Goal: Task Accomplishment & Management: Use online tool/utility

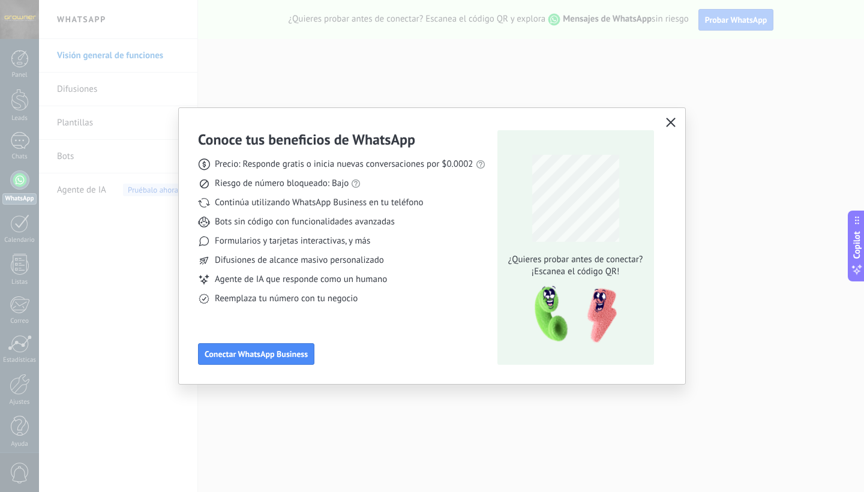
click at [671, 123] on use "button" at bounding box center [670, 122] width 9 height 9
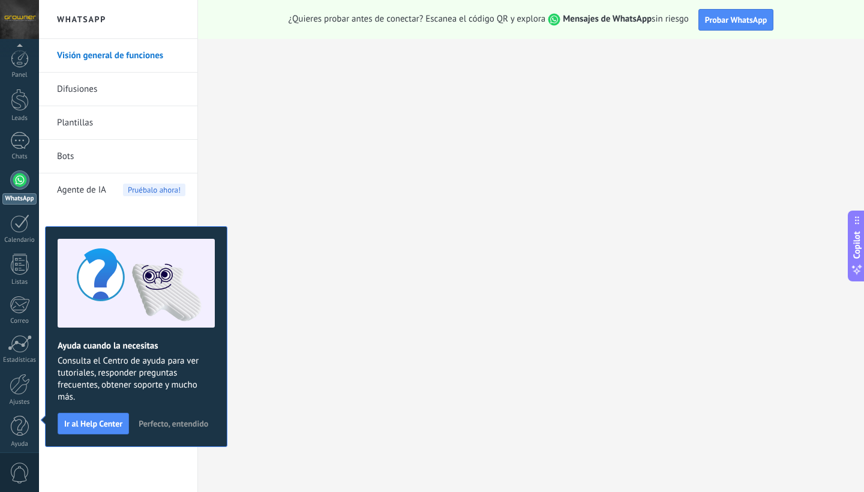
scroll to position [7, 0]
click at [178, 422] on span "Perfecto, entendido" at bounding box center [174, 424] width 70 height 8
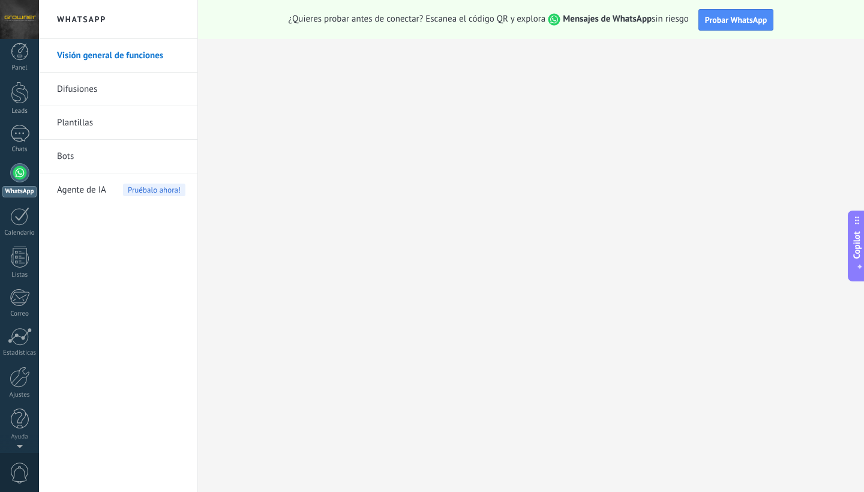
scroll to position [0, 0]
click at [19, 65] on div at bounding box center [20, 59] width 18 height 18
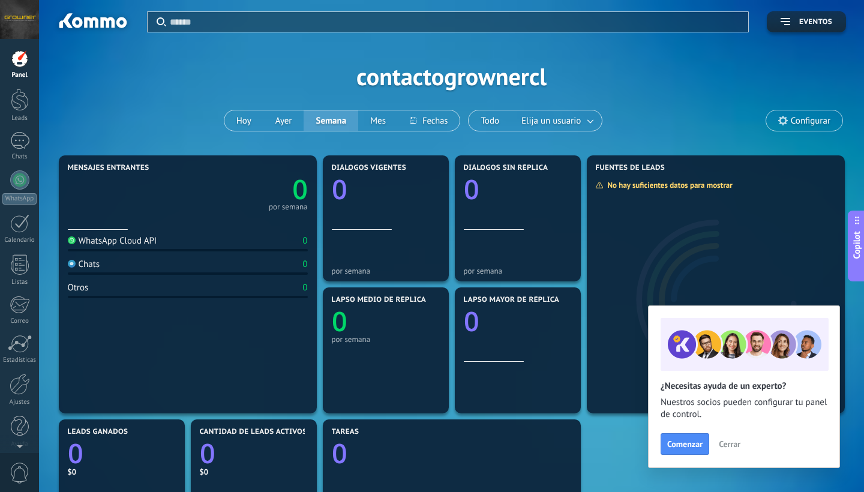
click at [155, 240] on div "WhatsApp Cloud API" at bounding box center [112, 240] width 89 height 11
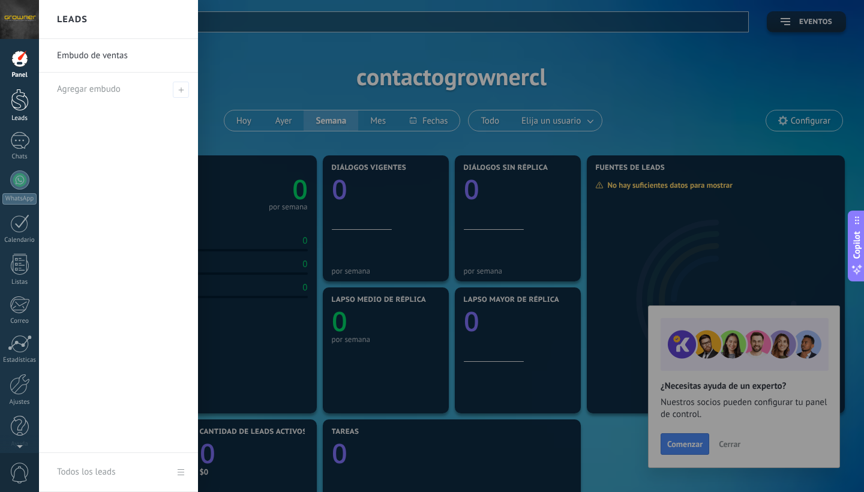
click at [24, 93] on div at bounding box center [20, 100] width 18 height 22
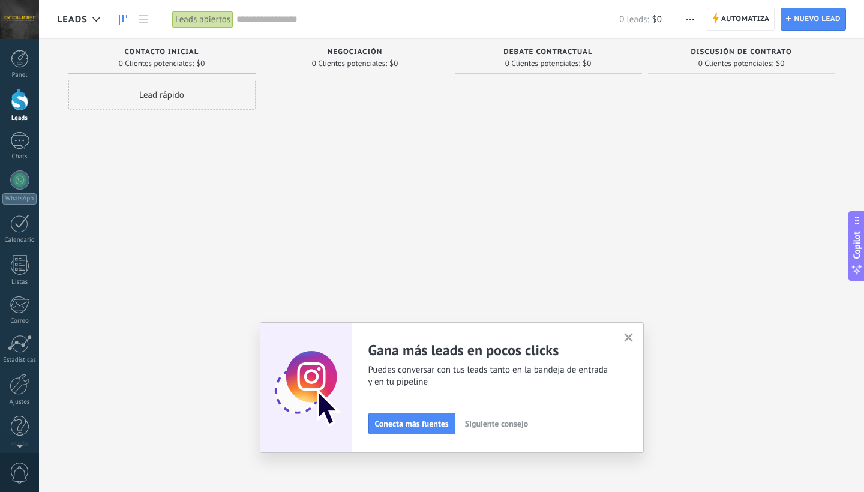
click at [627, 337] on icon "button" at bounding box center [628, 337] width 9 height 9
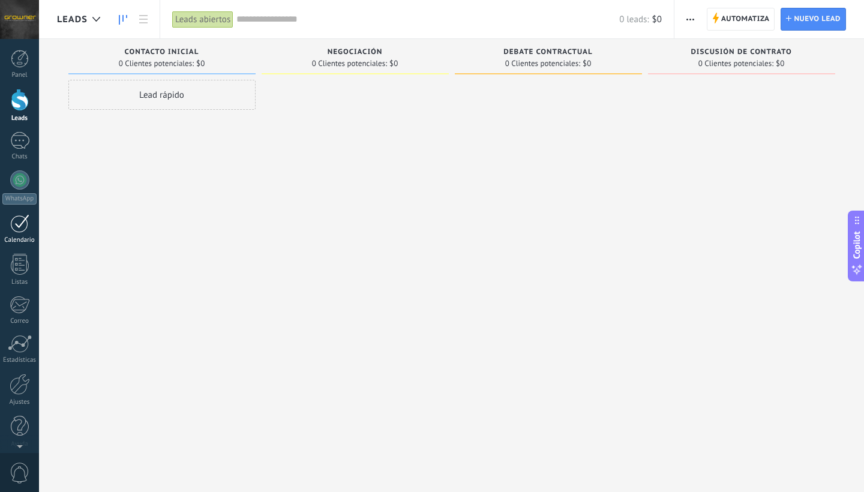
click at [19, 227] on div at bounding box center [19, 223] width 19 height 19
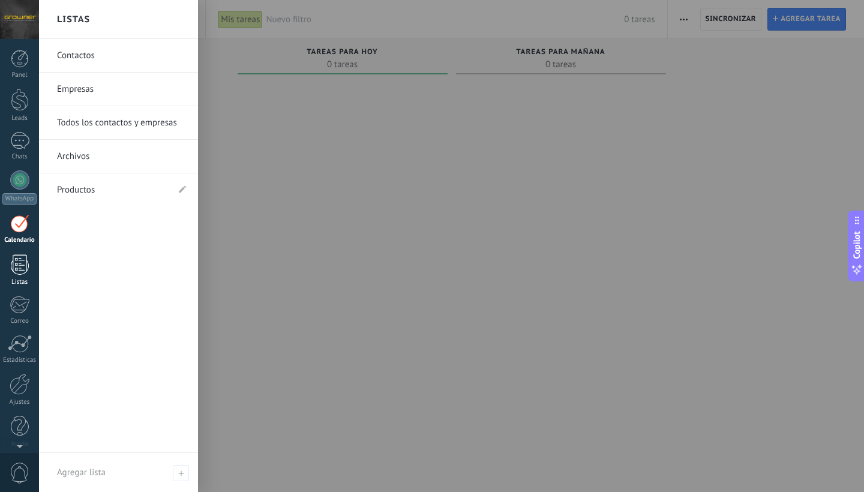
click at [20, 255] on div at bounding box center [20, 264] width 18 height 21
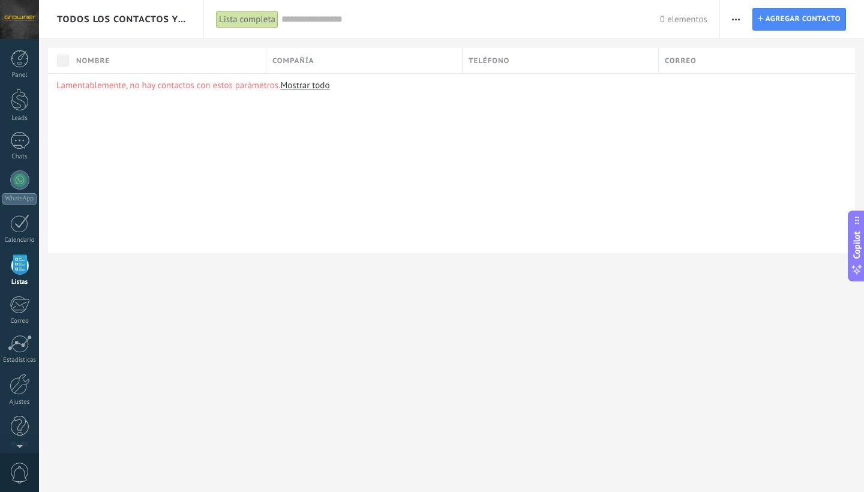
scroll to position [7, 0]
click at [17, 381] on div at bounding box center [20, 377] width 20 height 21
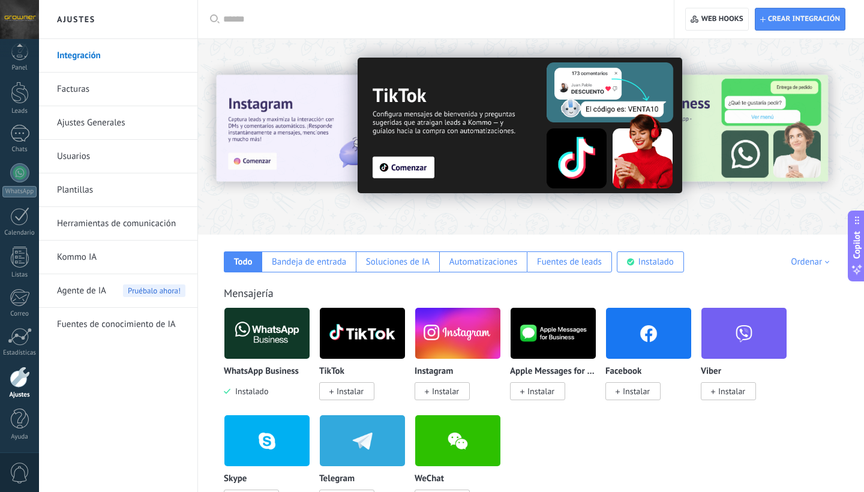
click at [438, 389] on span "Instalar" at bounding box center [445, 391] width 27 height 11
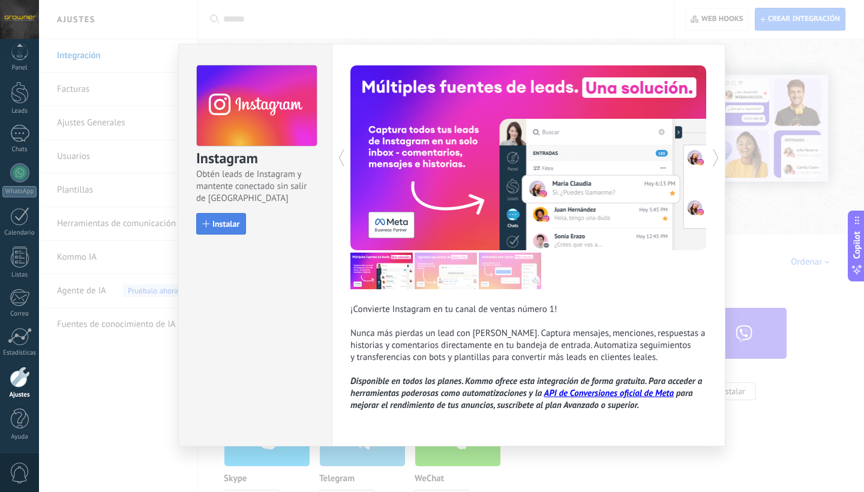
click at [219, 225] on span "Instalar" at bounding box center [225, 224] width 27 height 8
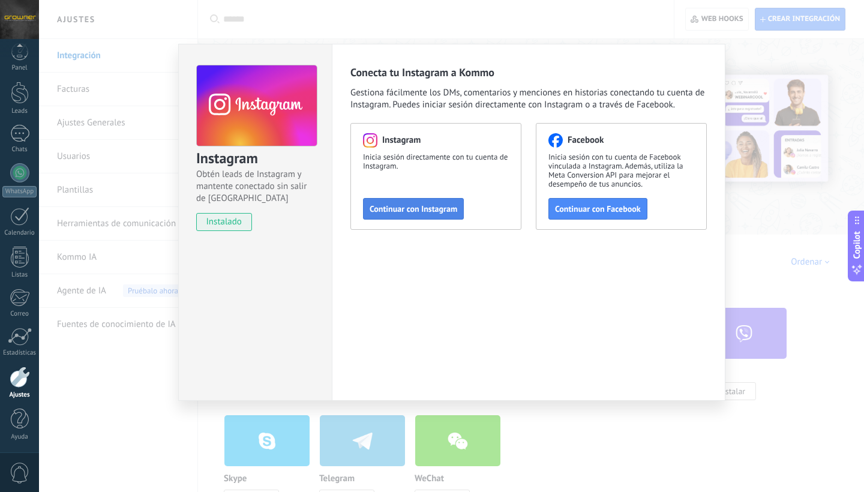
click at [408, 212] on span "Continuar con Instagram" at bounding box center [414, 209] width 88 height 8
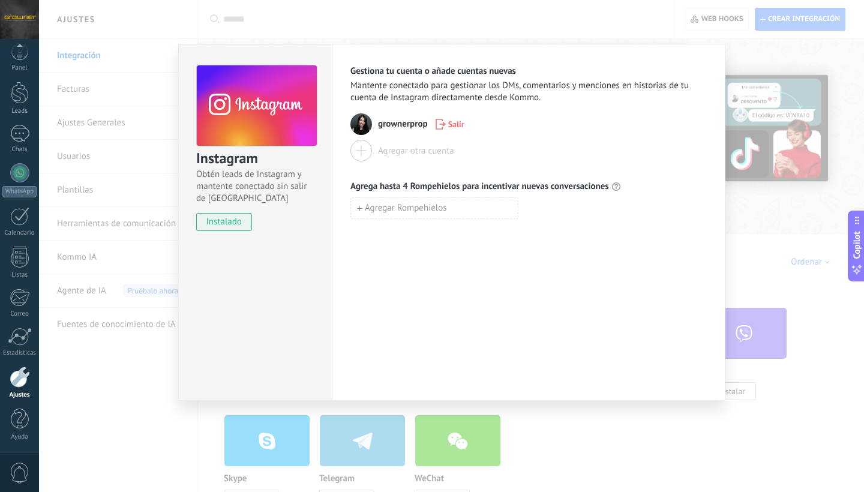
click at [397, 19] on div "Instagram Obtén leads de Instagram y mantente conectado sin salir de Kommo inst…" at bounding box center [451, 246] width 825 height 492
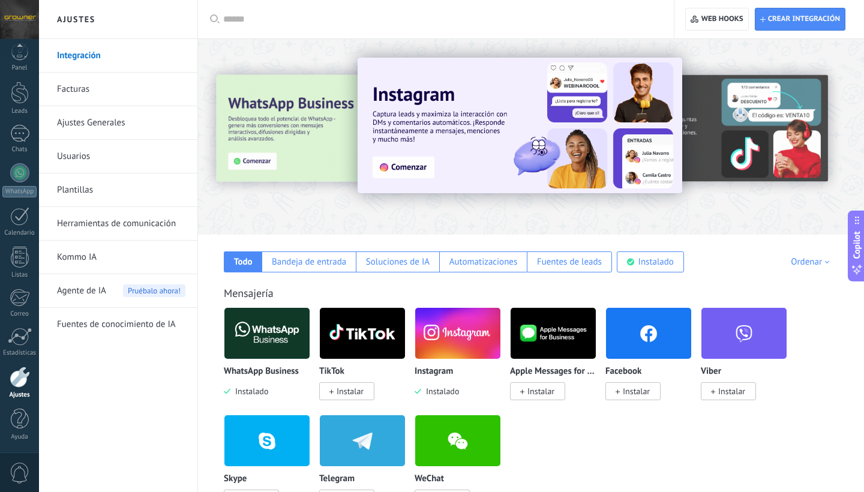
click at [633, 393] on span "Instalar" at bounding box center [636, 391] width 27 height 11
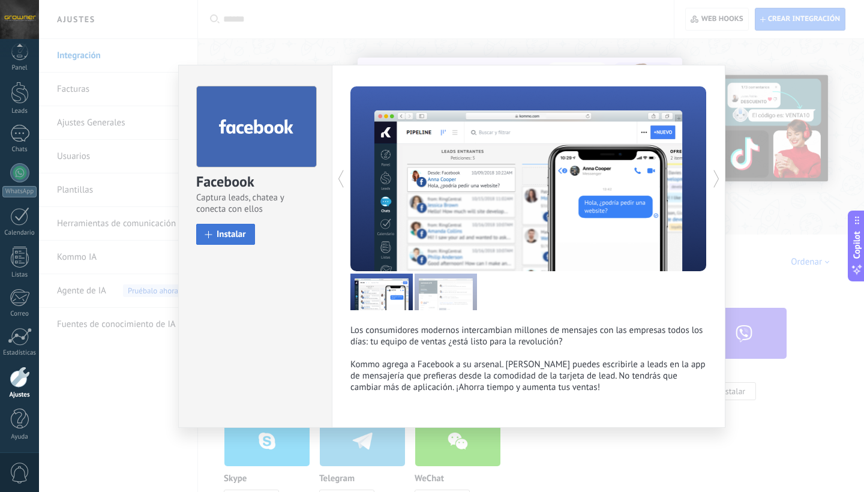
click at [227, 233] on span "Instalar" at bounding box center [231, 234] width 29 height 9
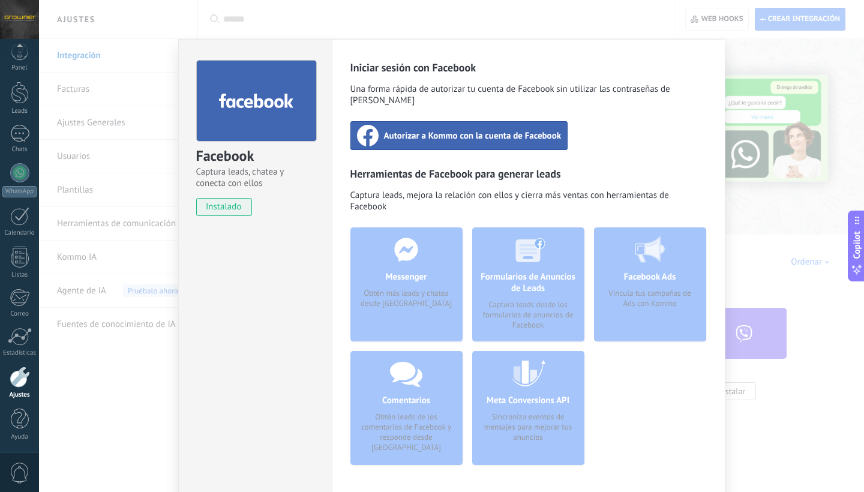
click at [444, 130] on span "Autorizar a Kommo con la cuenta de Facebook" at bounding box center [473, 136] width 178 height 12
